Goal: Transaction & Acquisition: Purchase product/service

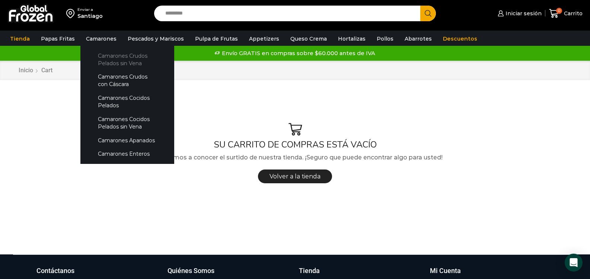
click at [98, 57] on link "Camarones Crudos Pelados sin Vena" at bounding box center [127, 59] width 79 height 21
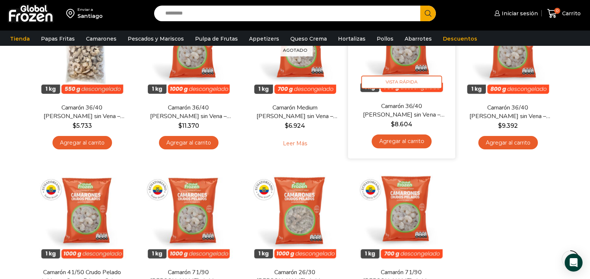
scroll to position [37, 0]
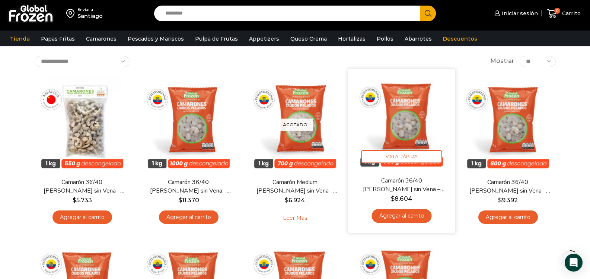
click at [395, 215] on link "Agregar al carrito" at bounding box center [401, 216] width 60 height 14
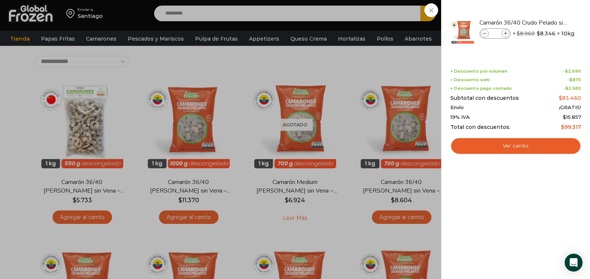
click at [545, 22] on div "1 Carrito 1 1 Shopping Cart *" at bounding box center [563, 13] width 37 height 17
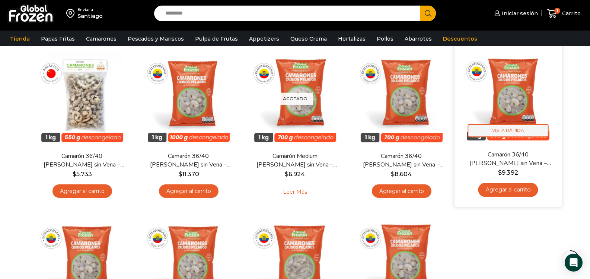
scroll to position [0, 0]
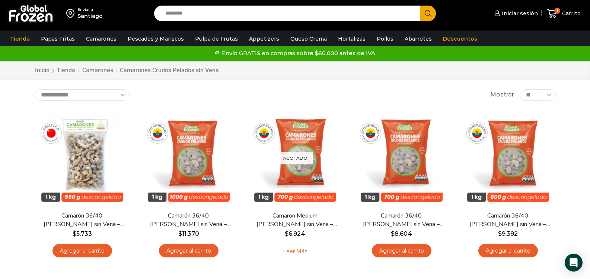
click at [218, 12] on input "Search input" at bounding box center [288, 14] width 255 height 16
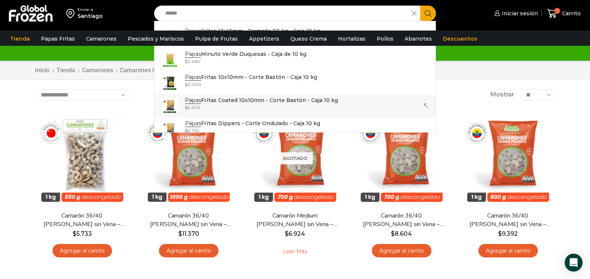
click at [215, 95] on link "Papas Fritas Coated 10x10mm - Corte Bastón - Caja 10 kg In stock $ 2.470" at bounding box center [294, 105] width 281 height 23
type input "**********"
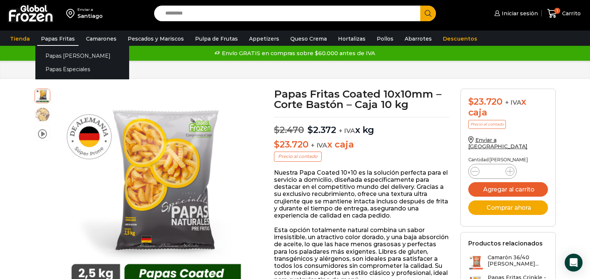
click at [68, 41] on link "Papas Fritas" at bounding box center [57, 39] width 41 height 14
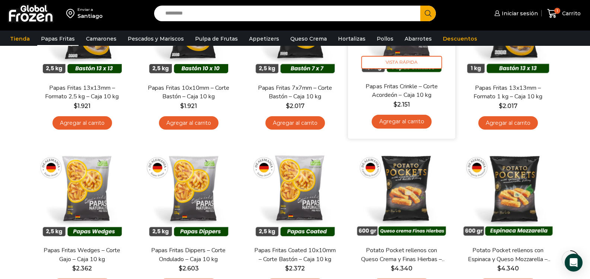
scroll to position [149, 0]
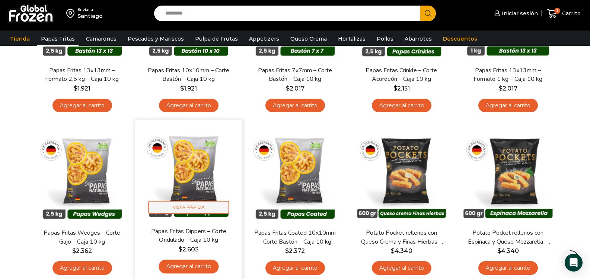
click at [186, 204] on span "Vista Rápida" at bounding box center [188, 207] width 81 height 13
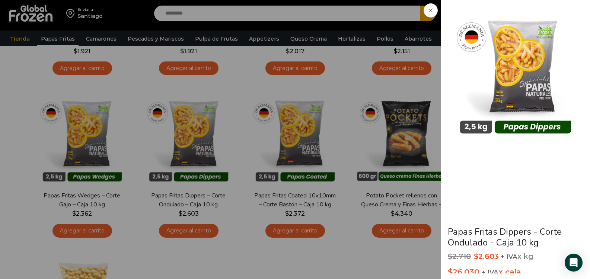
scroll to position [223, 0]
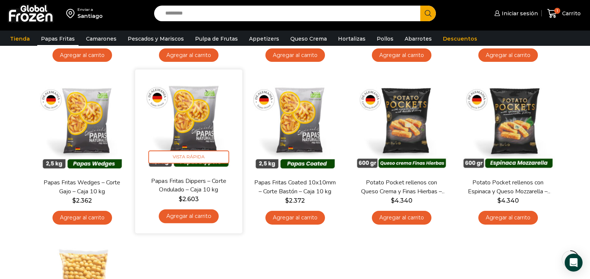
scroll to position [186, 0]
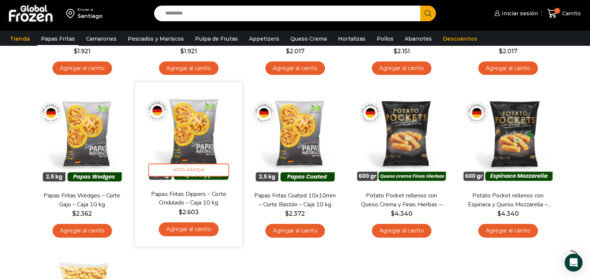
click at [182, 229] on link "Agregar al carrito" at bounding box center [188, 229] width 60 height 14
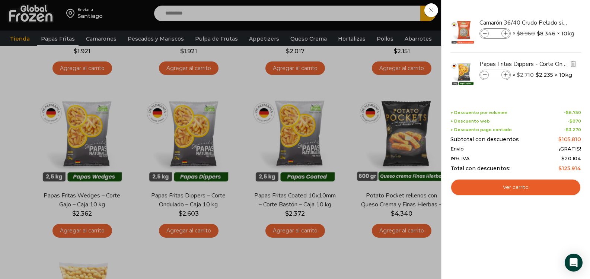
click at [504, 75] on icon at bounding box center [505, 75] width 4 height 4
type input "*"
click at [504, 75] on li "Papas Fritas Dippers - Corte Ondulado - Caja 10 kg Papas Fritas Dippers - Corte…" at bounding box center [515, 72] width 132 height 41
click at [505, 75] on icon at bounding box center [505, 75] width 4 height 4
type input "*"
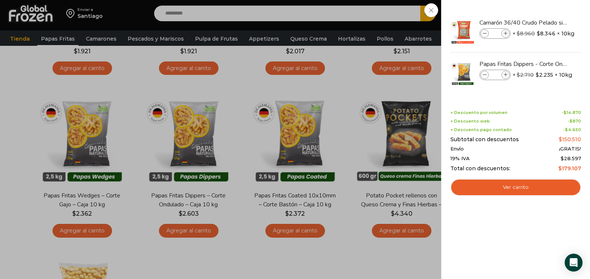
click at [545, 22] on div "4 Carrito 4 4 Shopping Cart *" at bounding box center [563, 13] width 37 height 17
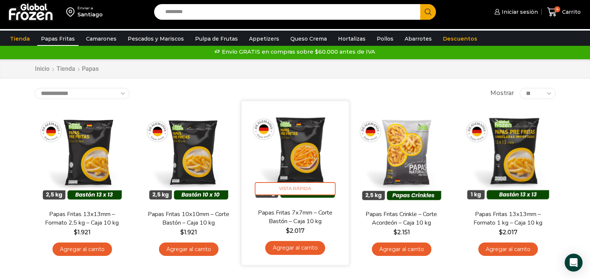
scroll to position [0, 0]
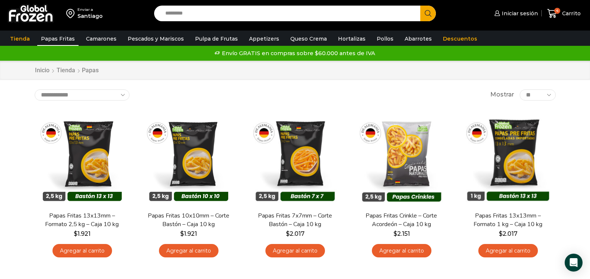
click at [193, 16] on input "Search input" at bounding box center [288, 14] width 255 height 16
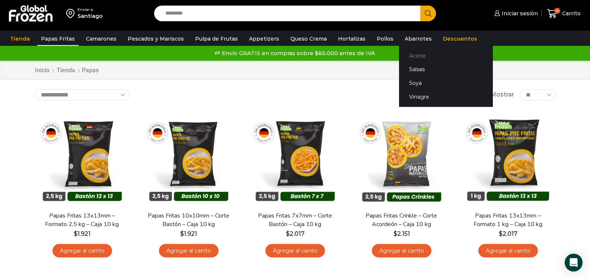
click at [408, 56] on link "Aceite" at bounding box center [446, 56] width 94 height 14
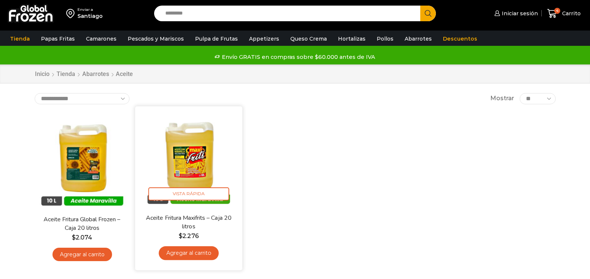
scroll to position [37, 0]
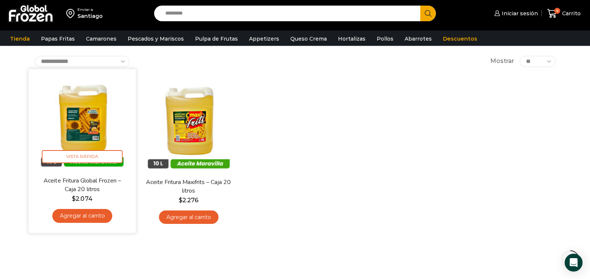
click at [77, 217] on link "Agregar al carrito" at bounding box center [82, 216] width 60 height 14
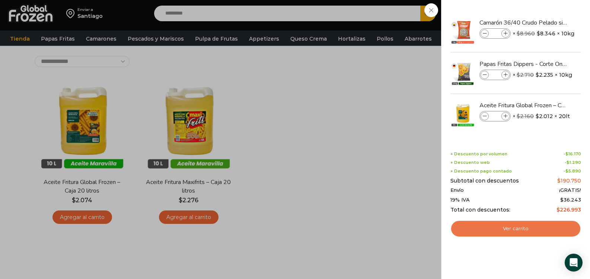
click at [494, 227] on link "Ver carrito" at bounding box center [515, 228] width 131 height 17
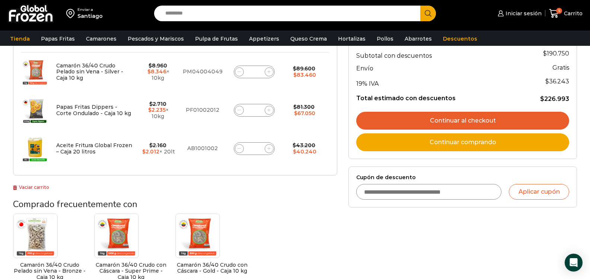
scroll to position [112, 0]
